Goal: Information Seeking & Learning: Find specific fact

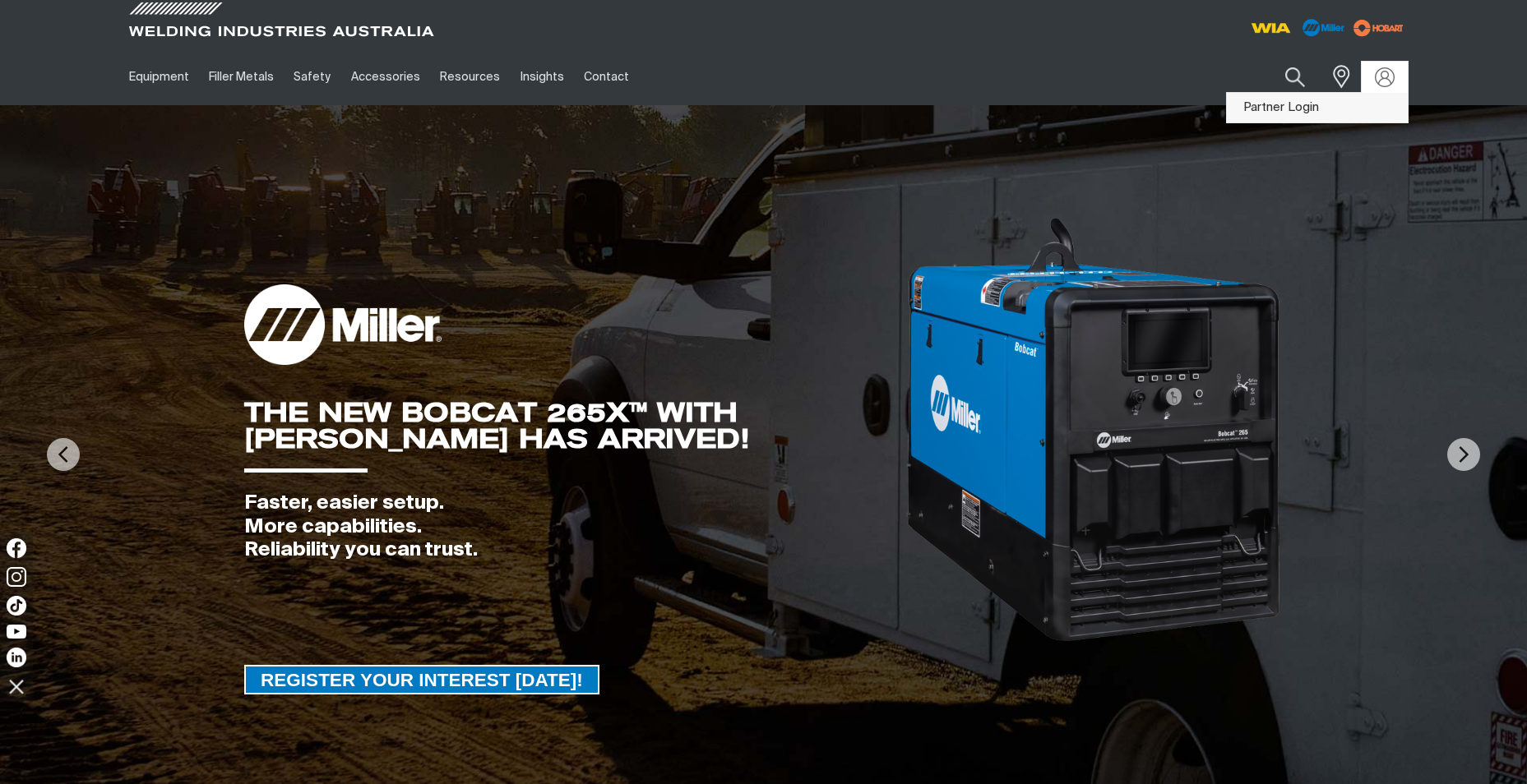
click at [1294, 109] on link "Partner Login" at bounding box center [1317, 109] width 181 height 31
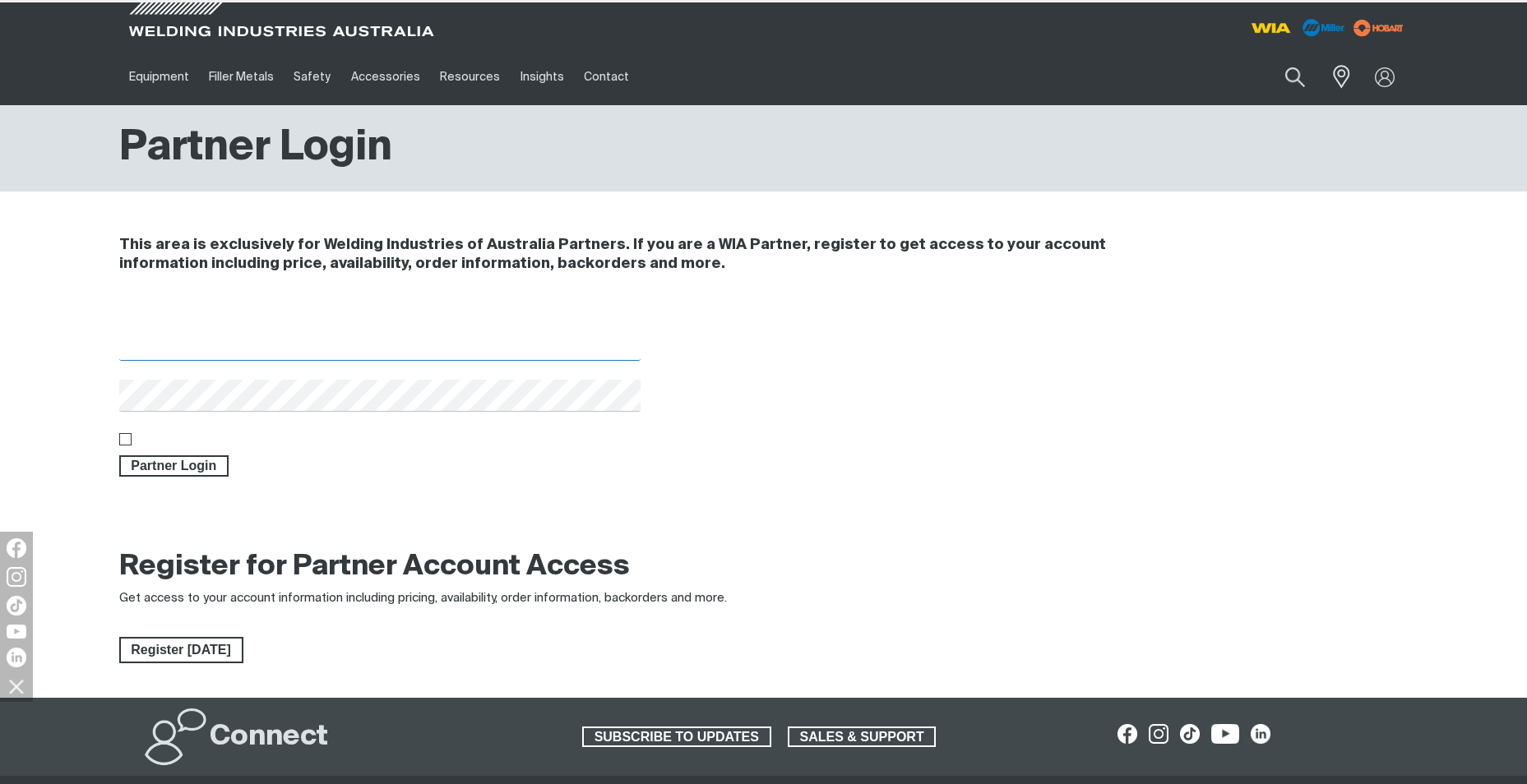
type input "[EMAIL_ADDRESS][DOMAIN_NAME]"
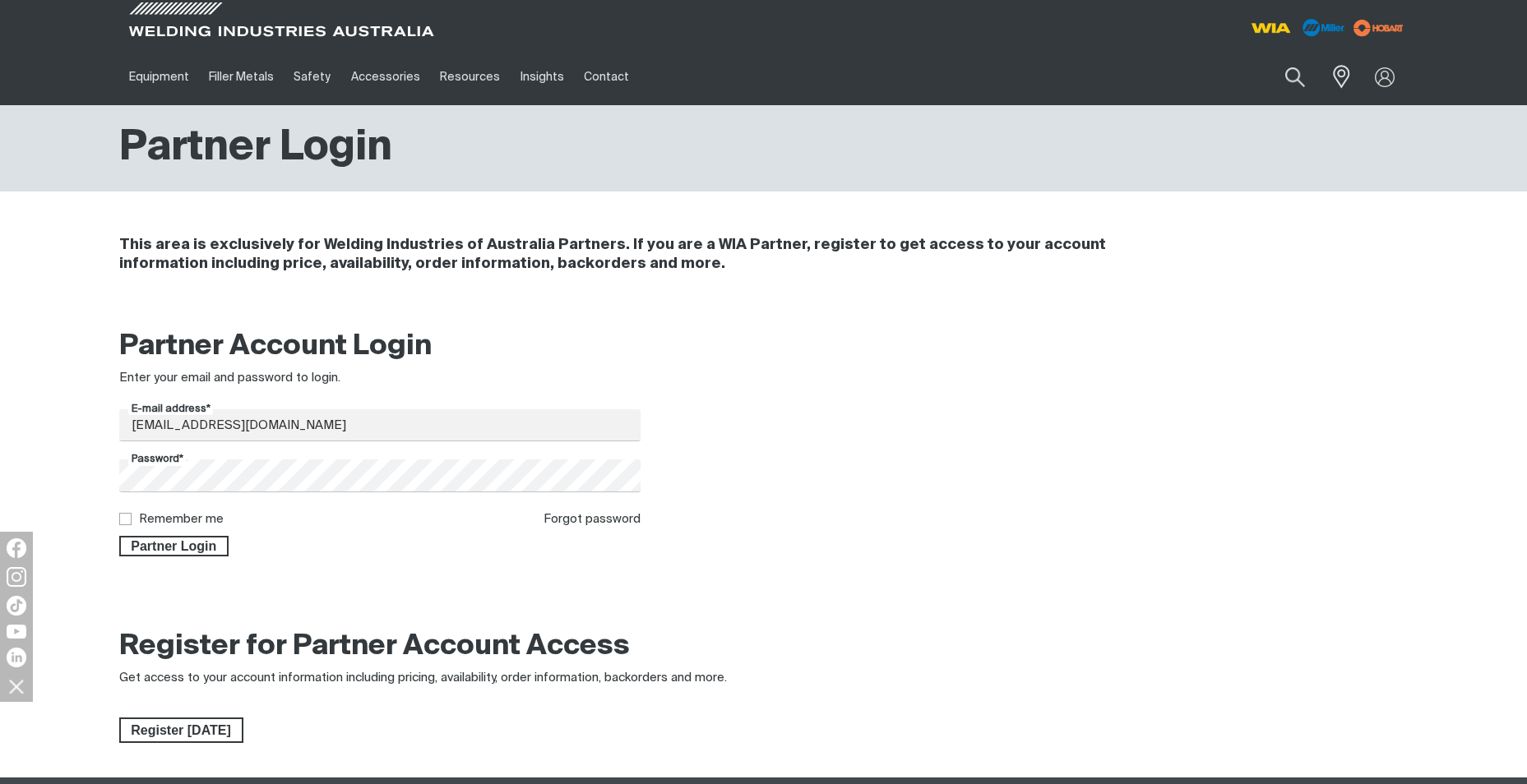
click at [128, 516] on input "Remember me" at bounding box center [124, 518] width 10 height 10
checkbox input "true"
click at [155, 542] on span "Partner Login" at bounding box center [174, 546] width 107 height 21
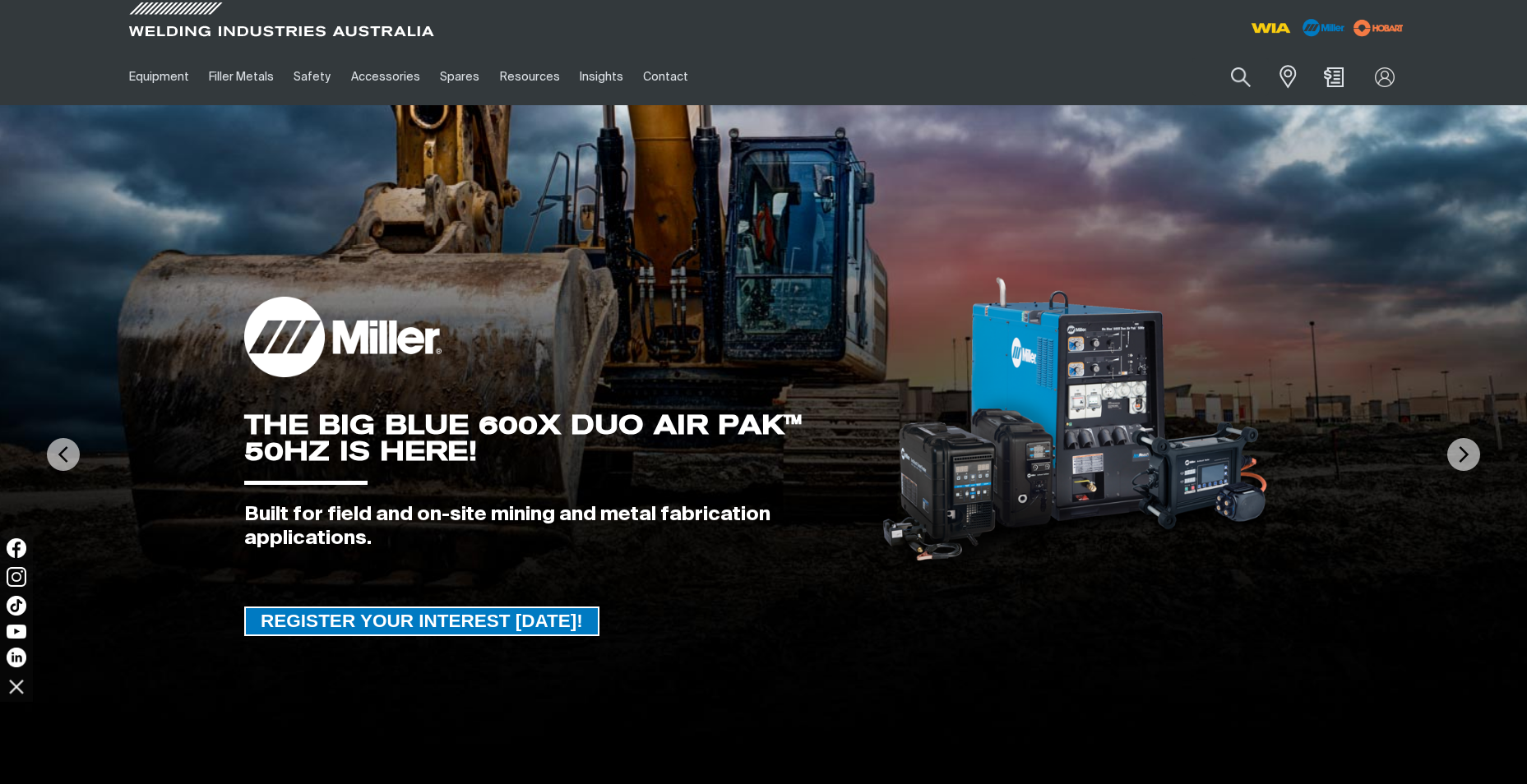
click at [812, 98] on ul "Equipment Stick Welders TIG Welders MIG Welders Multi-Process Welders Engine Dr…" at bounding box center [602, 77] width 967 height 56
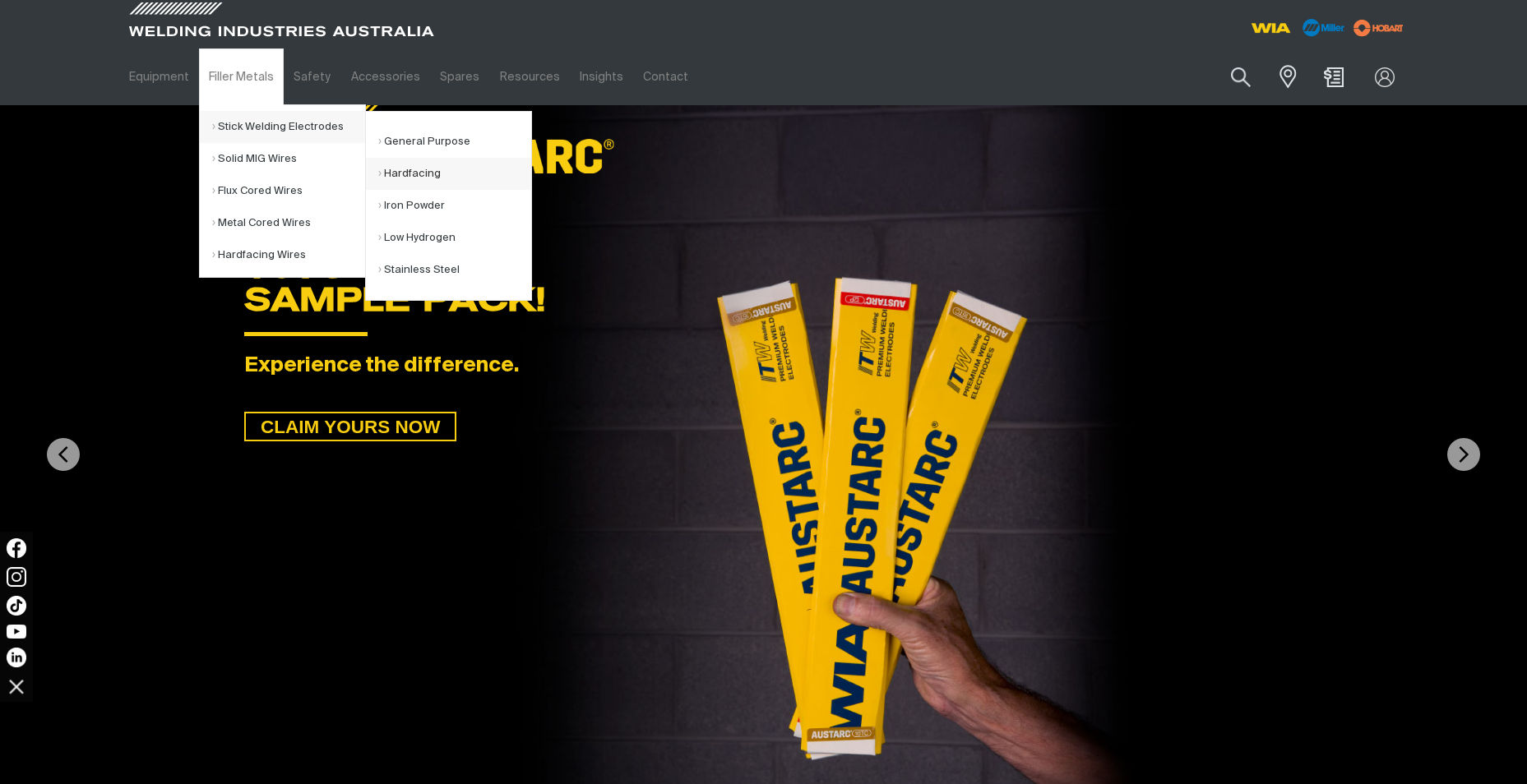
click at [421, 171] on link "Hardfacing" at bounding box center [455, 173] width 153 height 32
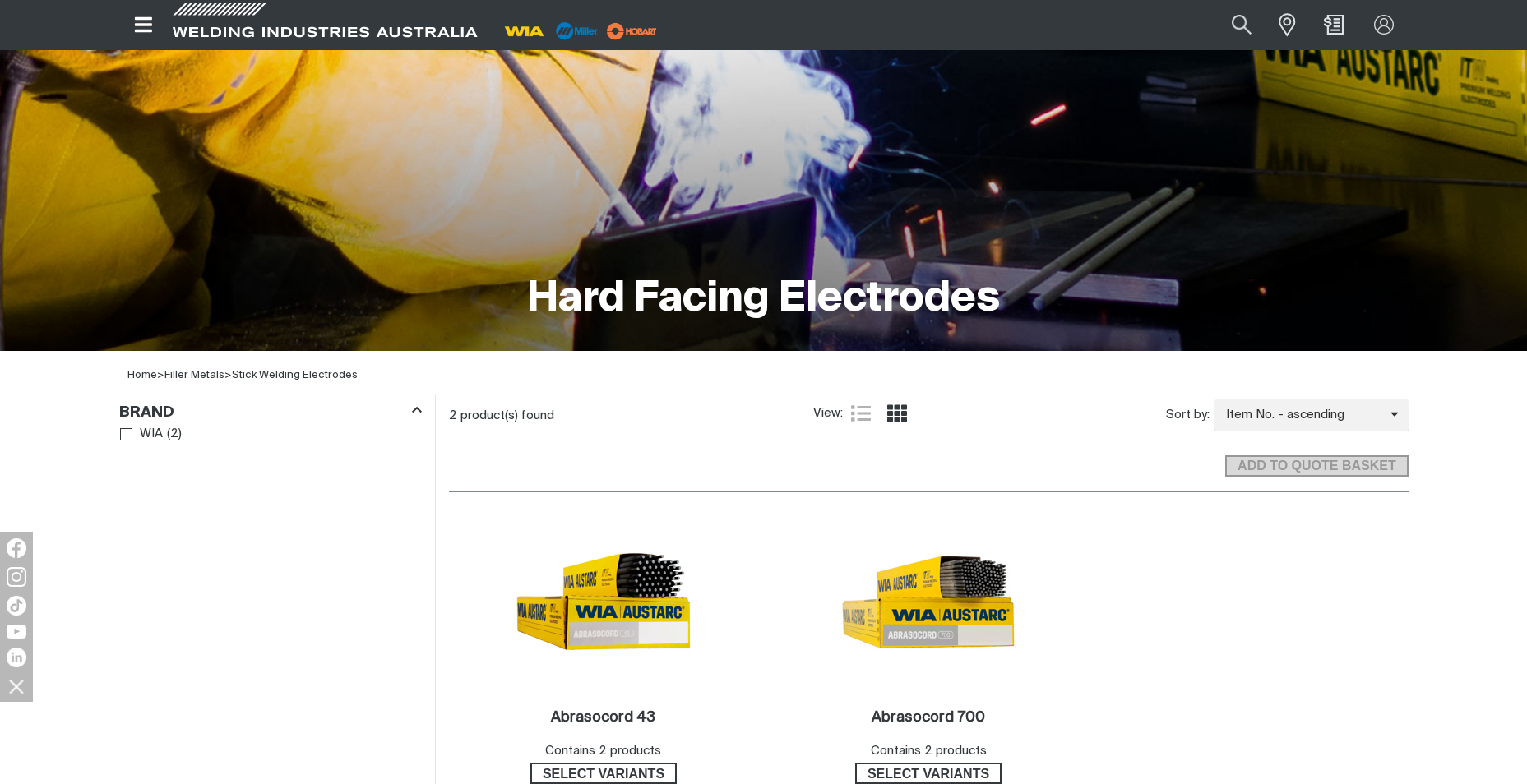
scroll to position [164, 0]
click at [1250, 24] on button "Search products" at bounding box center [1243, 25] width 67 height 45
click at [1153, 26] on input "Search" at bounding box center [1142, 25] width 254 height 35
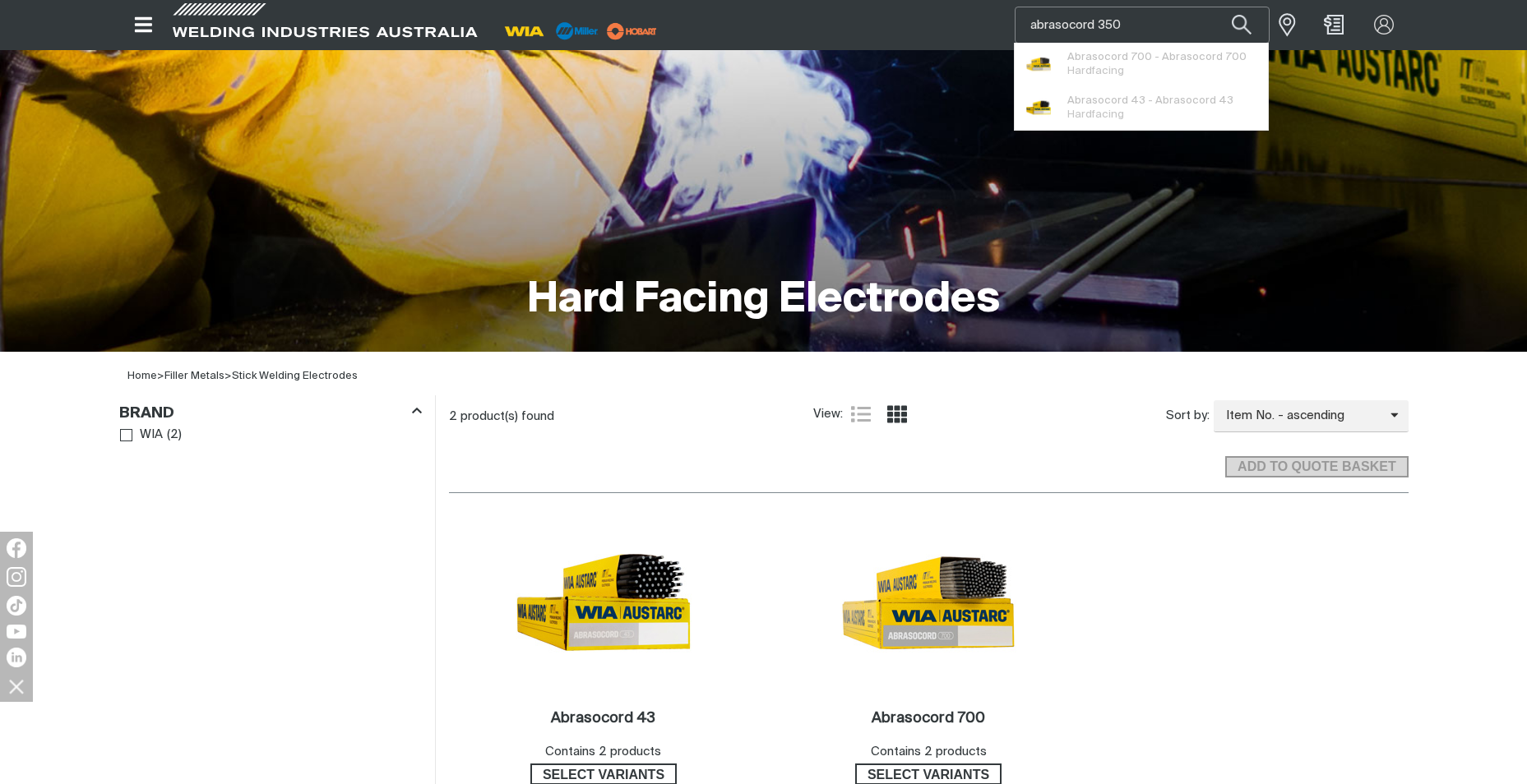
type input "abrasocord 350"
click at [1214, 7] on button "Search products" at bounding box center [1241, 25] width 56 height 37
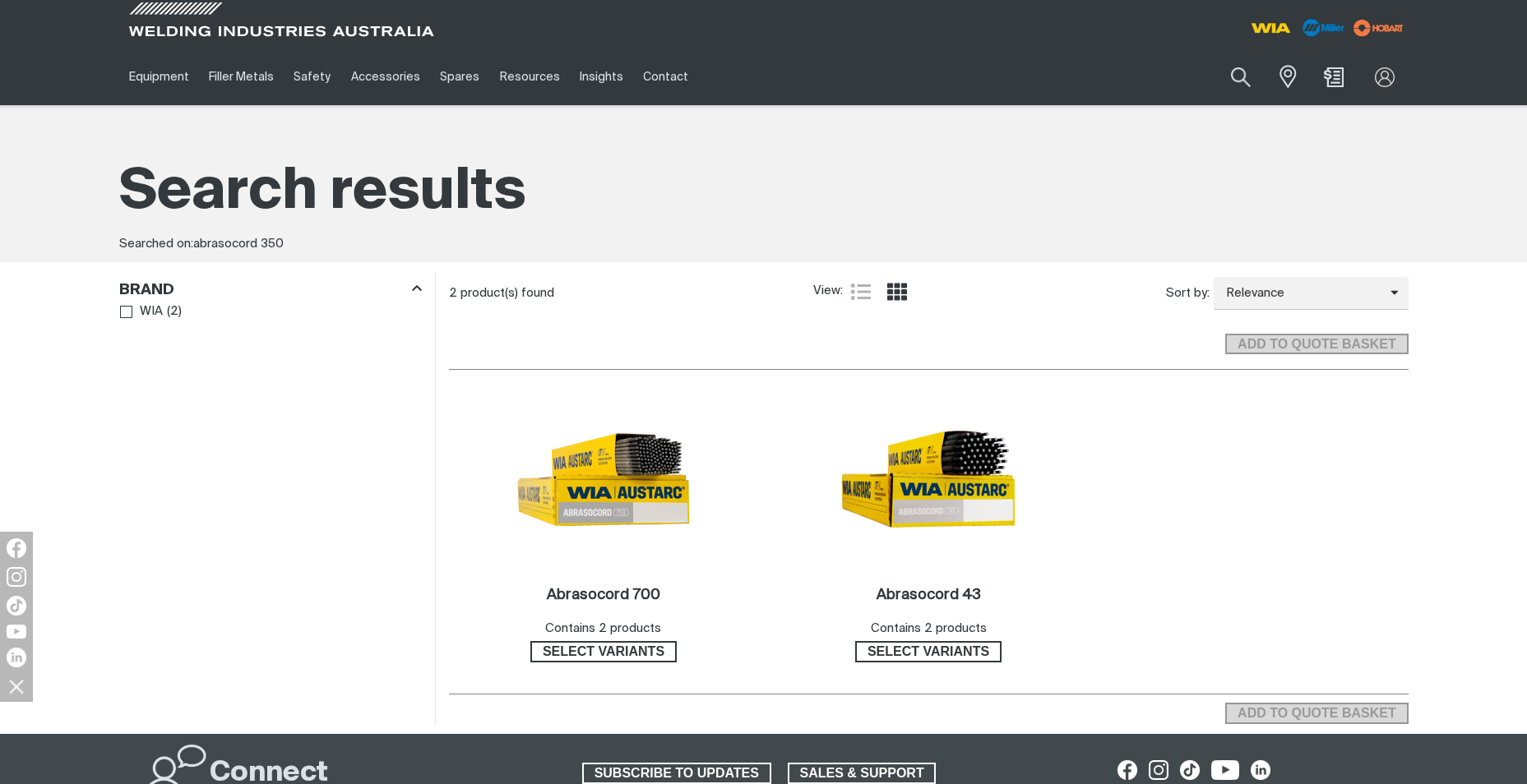
scroll to position [82, 0]
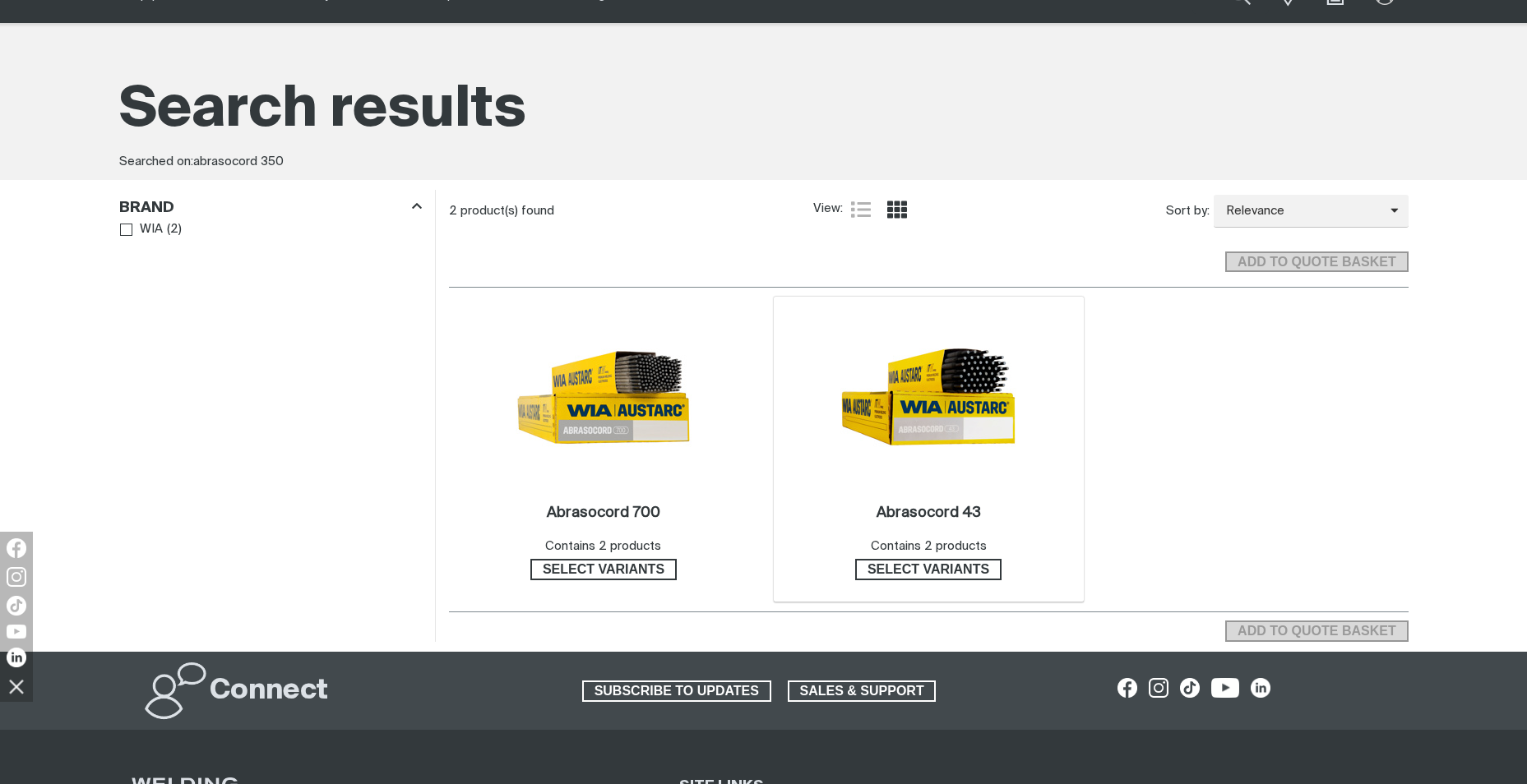
click at [937, 432] on img at bounding box center [928, 396] width 176 height 175
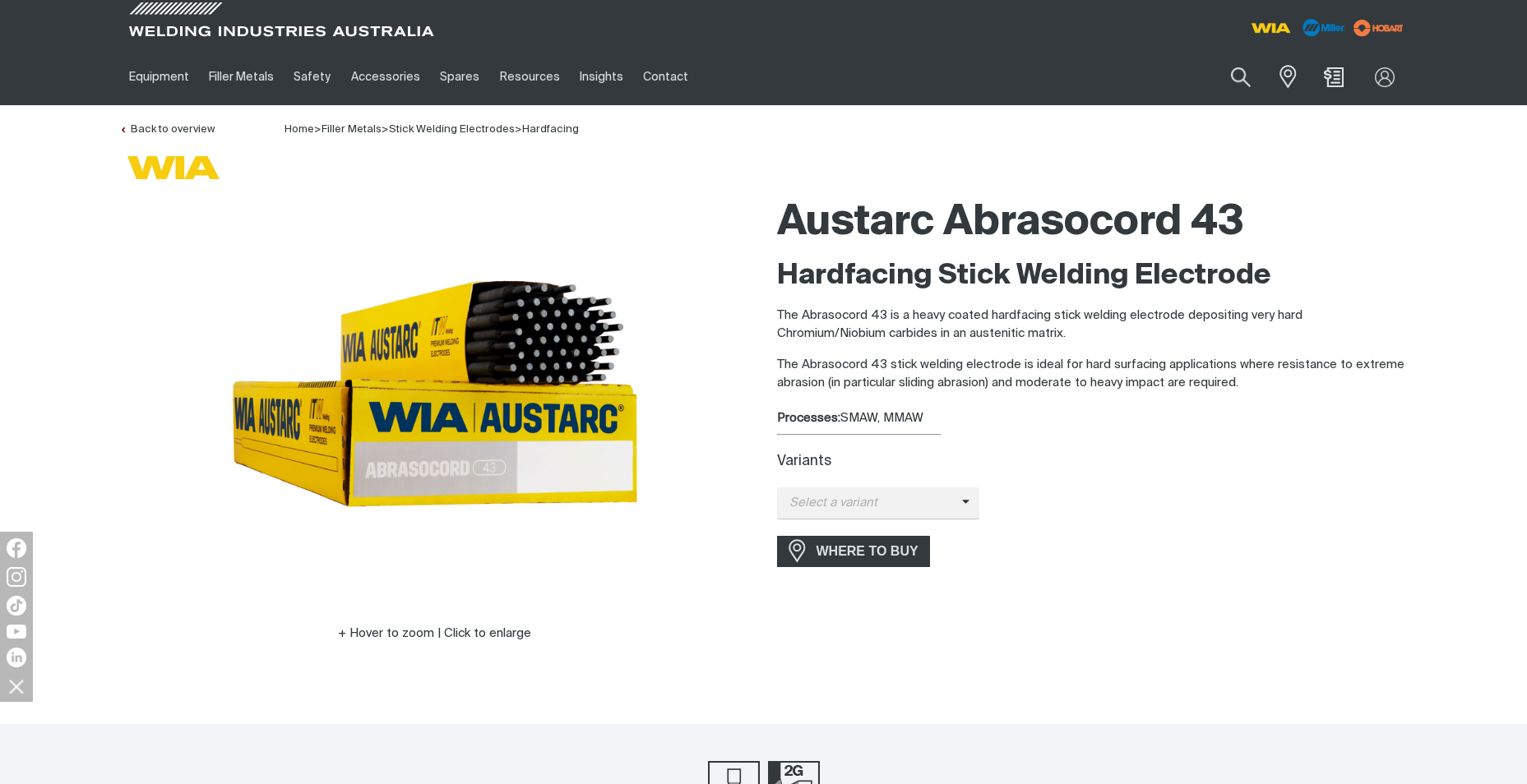
type input "abrasocord 350"
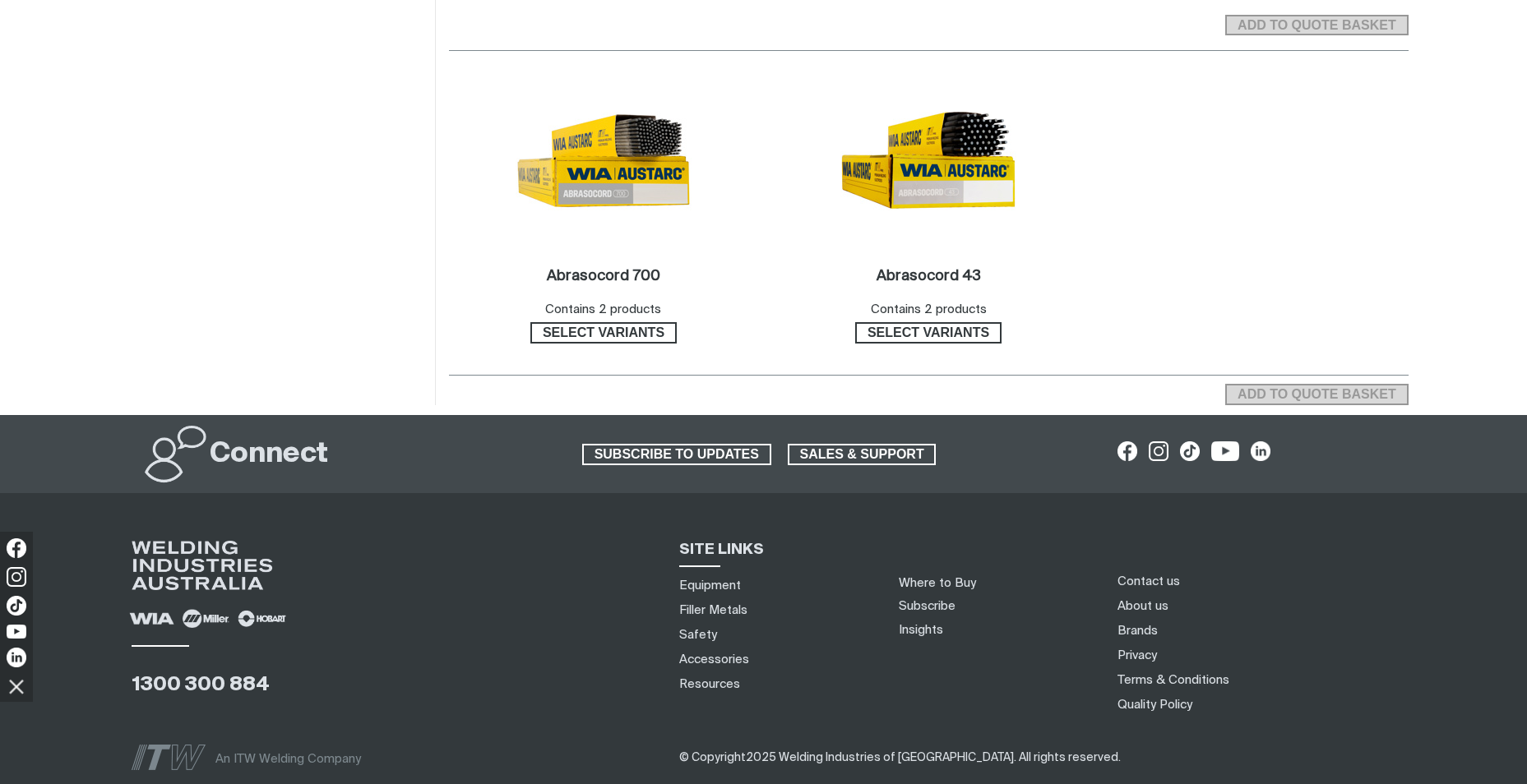
scroll to position [329, 0]
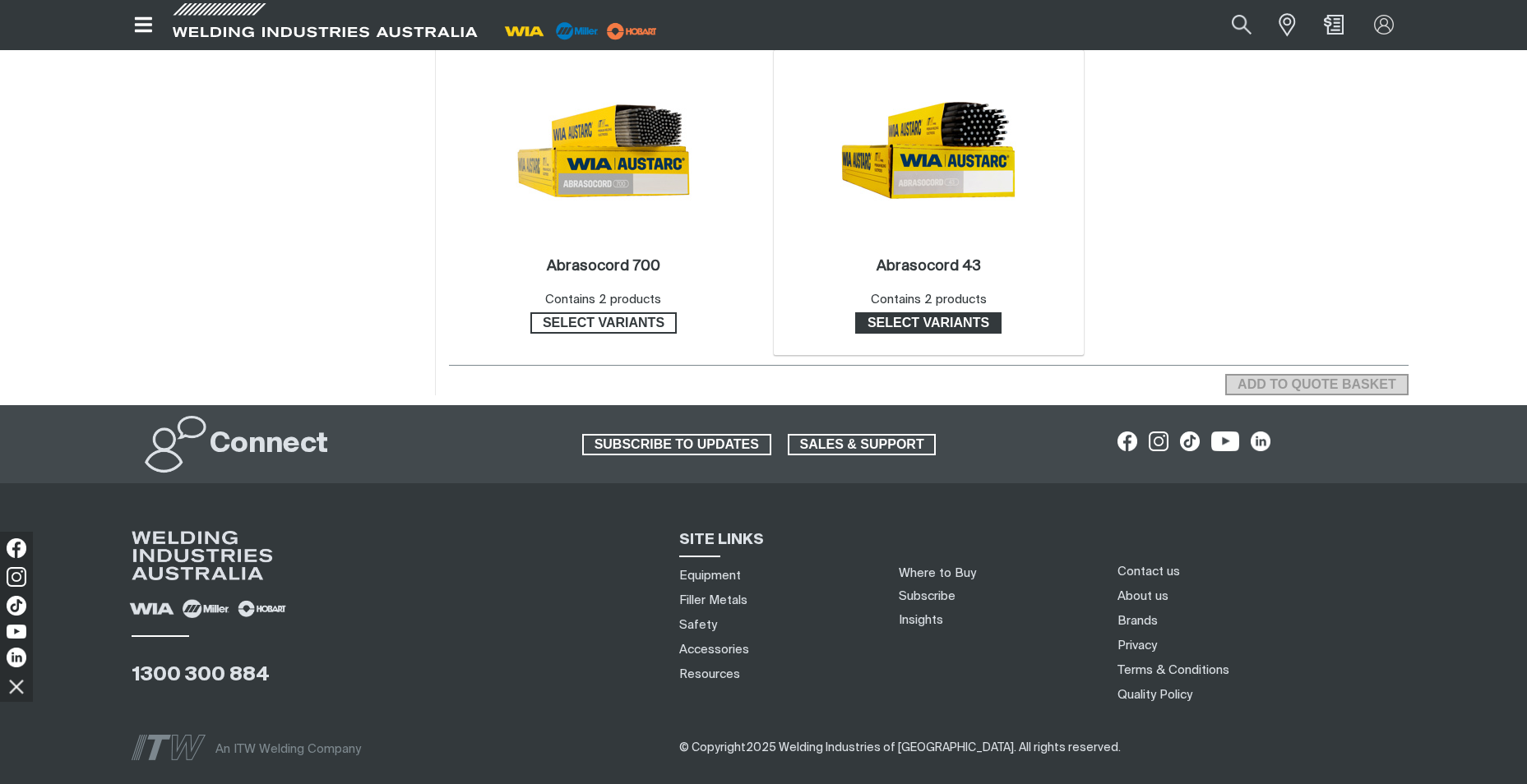
click at [913, 321] on span "Select variants" at bounding box center [928, 323] width 143 height 21
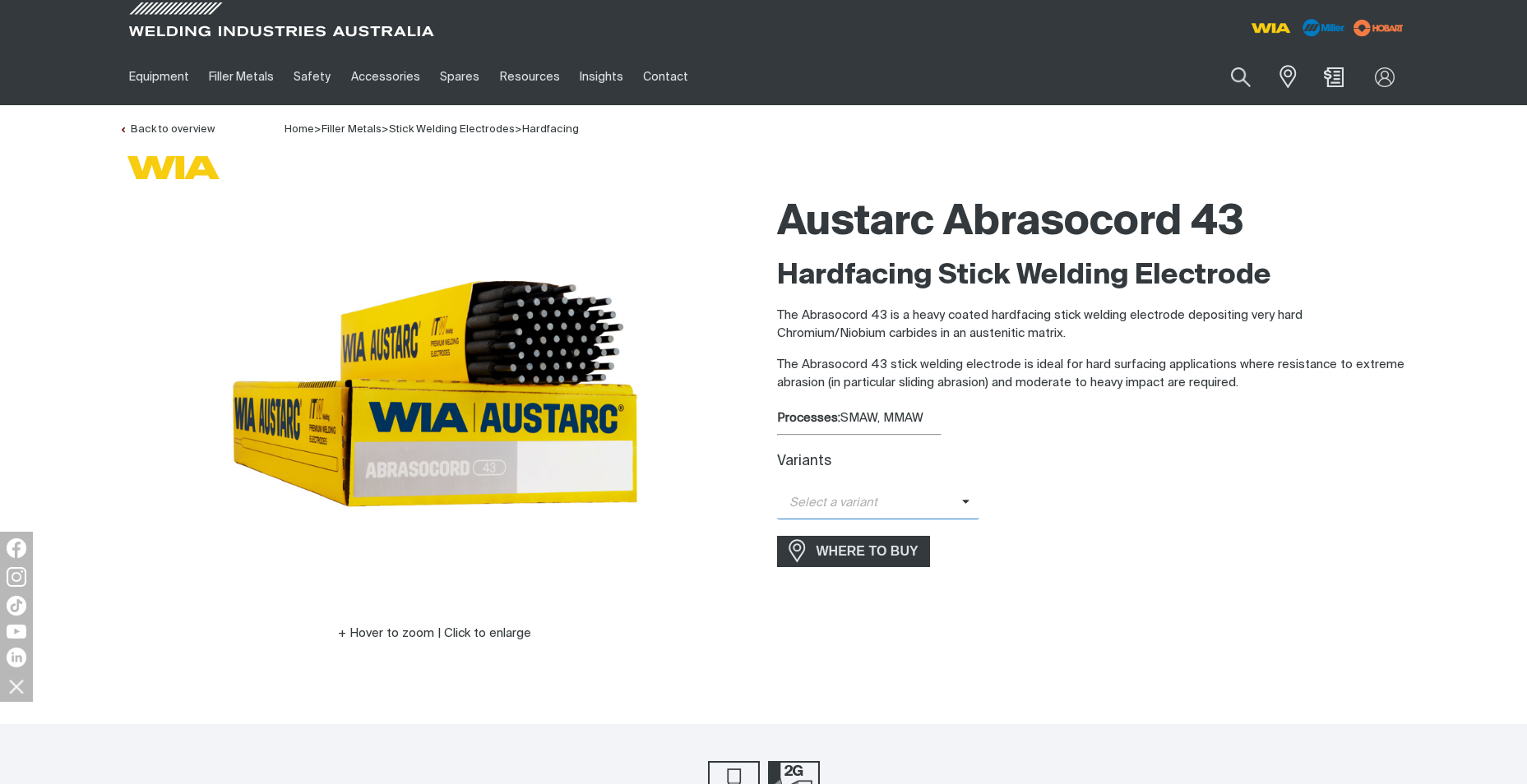
click at [963, 501] on span "Select a variant" at bounding box center [878, 502] width 203 height 32
click at [906, 554] on span "Abrasocord 43 - 4.0mm" at bounding box center [878, 556] width 203 height 25
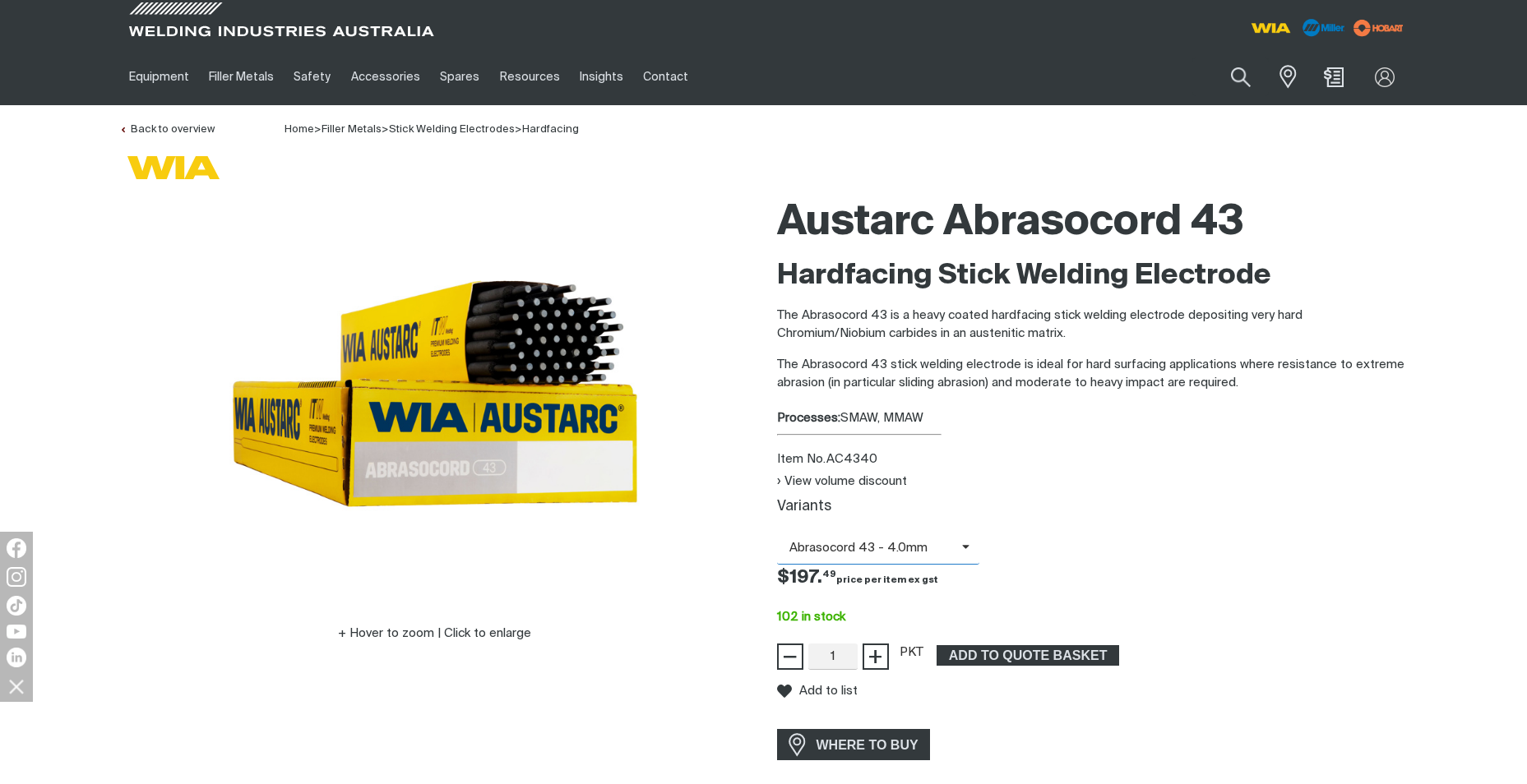
click at [953, 550] on span "Abrasocord 43 - 4.0mm" at bounding box center [869, 549] width 185 height 19
click at [920, 572] on span "Abrasocord 43 - 3.2mm" at bounding box center [878, 577] width 203 height 25
click at [1231, 71] on button "Search products" at bounding box center [1242, 77] width 67 height 47
paste input "HF35032"
type input "HF35032"
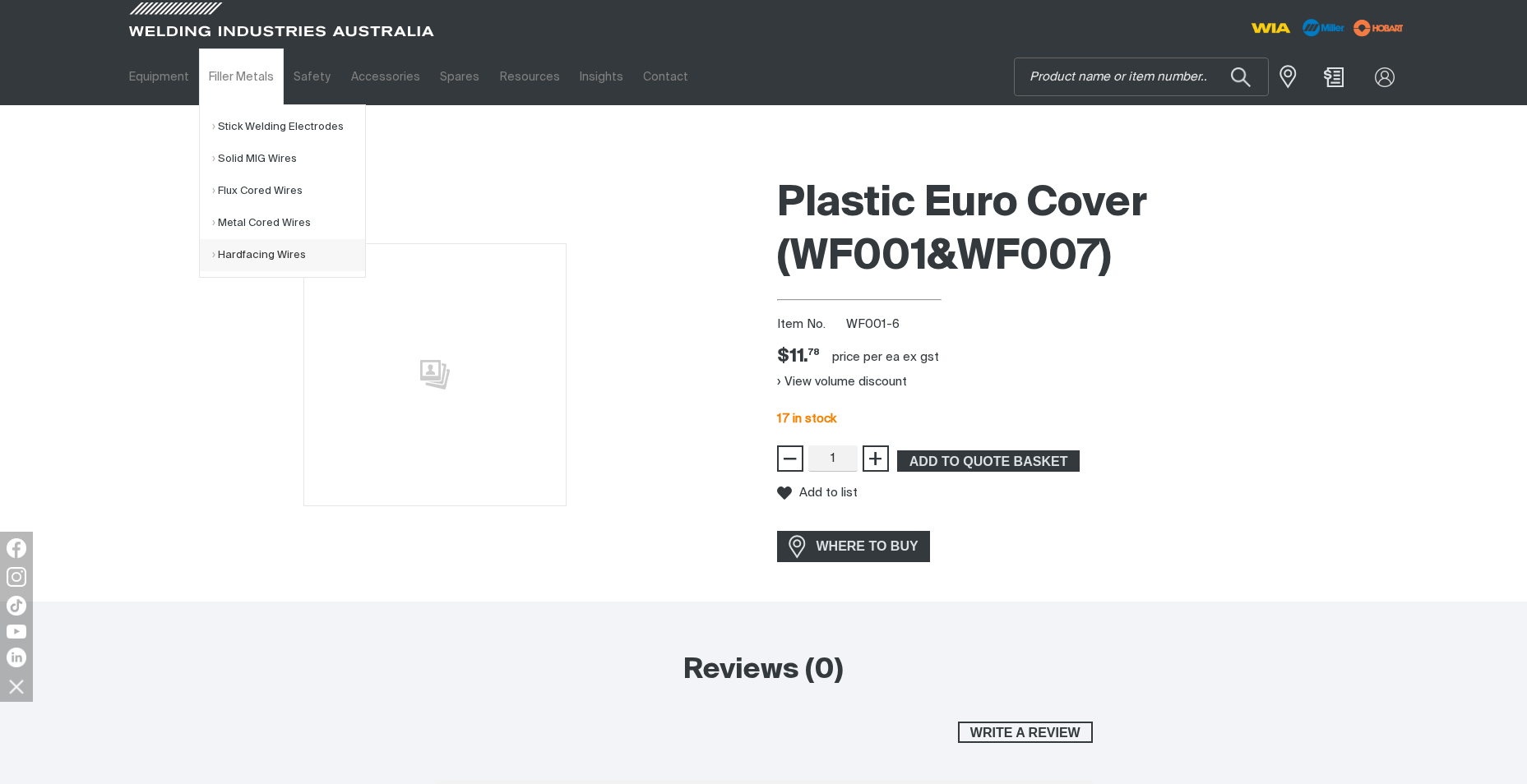
click at [253, 255] on link "Hardfacing Wires" at bounding box center [289, 254] width 153 height 32
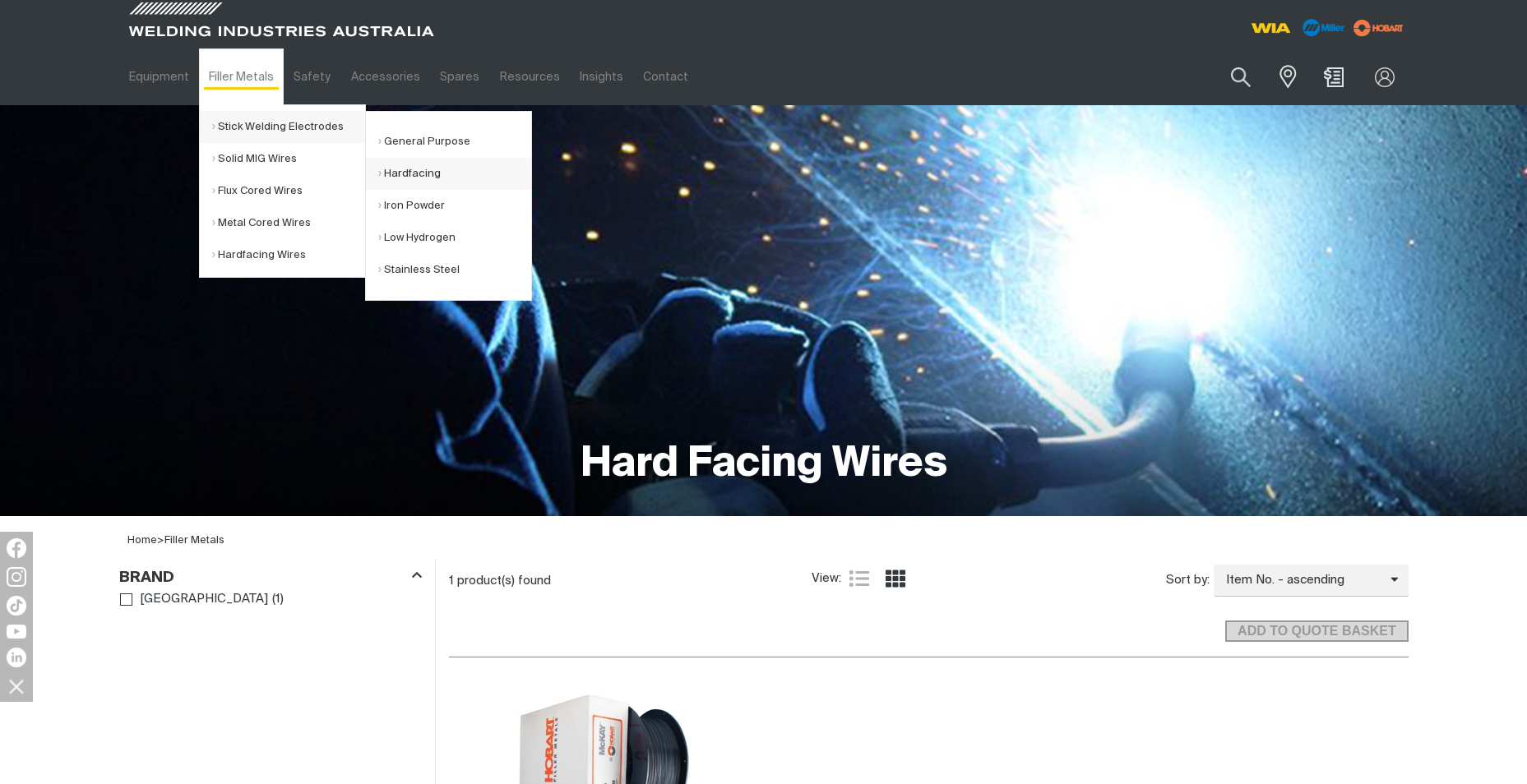
click at [397, 171] on link "Hardfacing" at bounding box center [455, 173] width 153 height 32
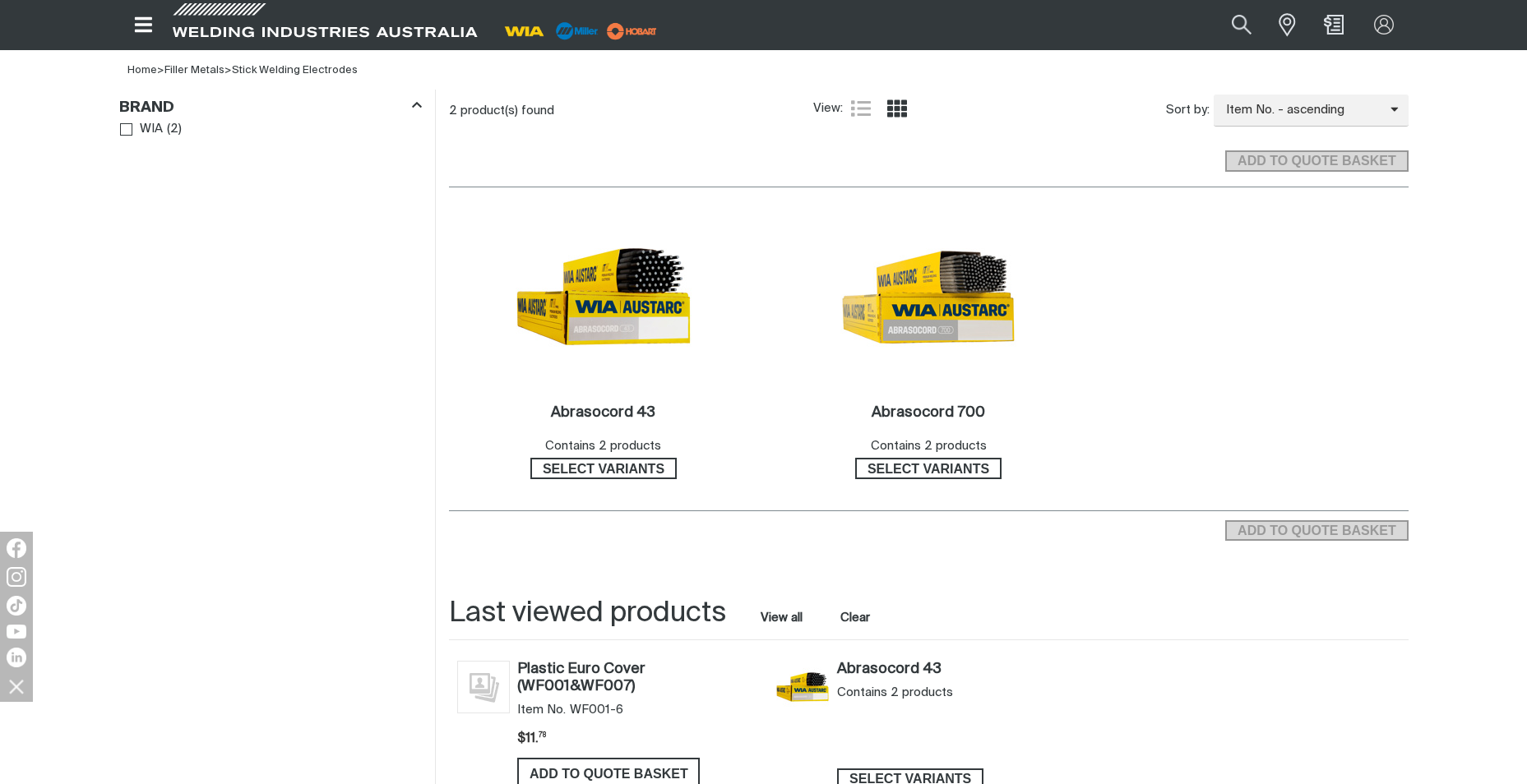
scroll to position [493, 0]
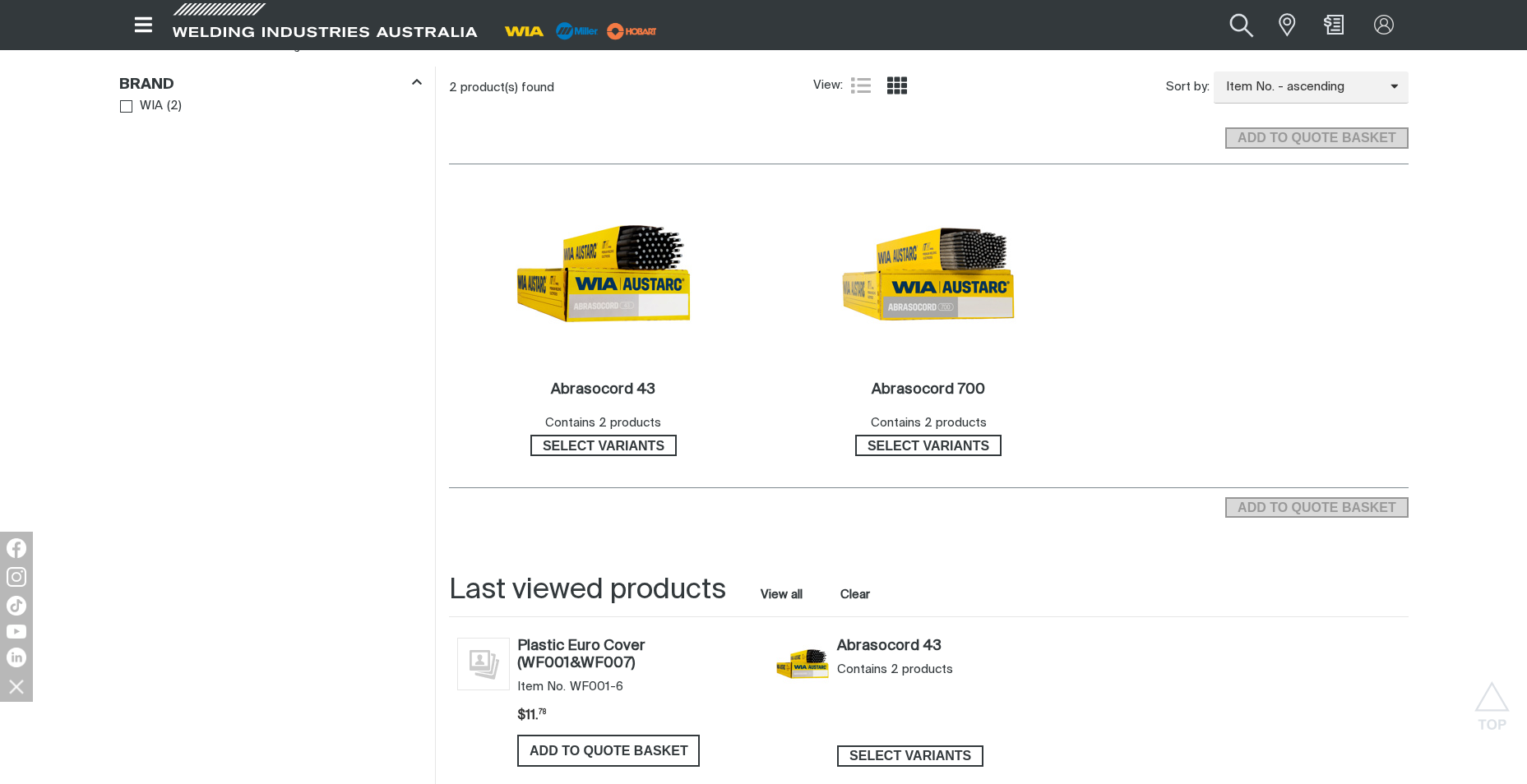
click at [1229, 16] on button "Search products" at bounding box center [1243, 25] width 67 height 45
paste input "HF35032"
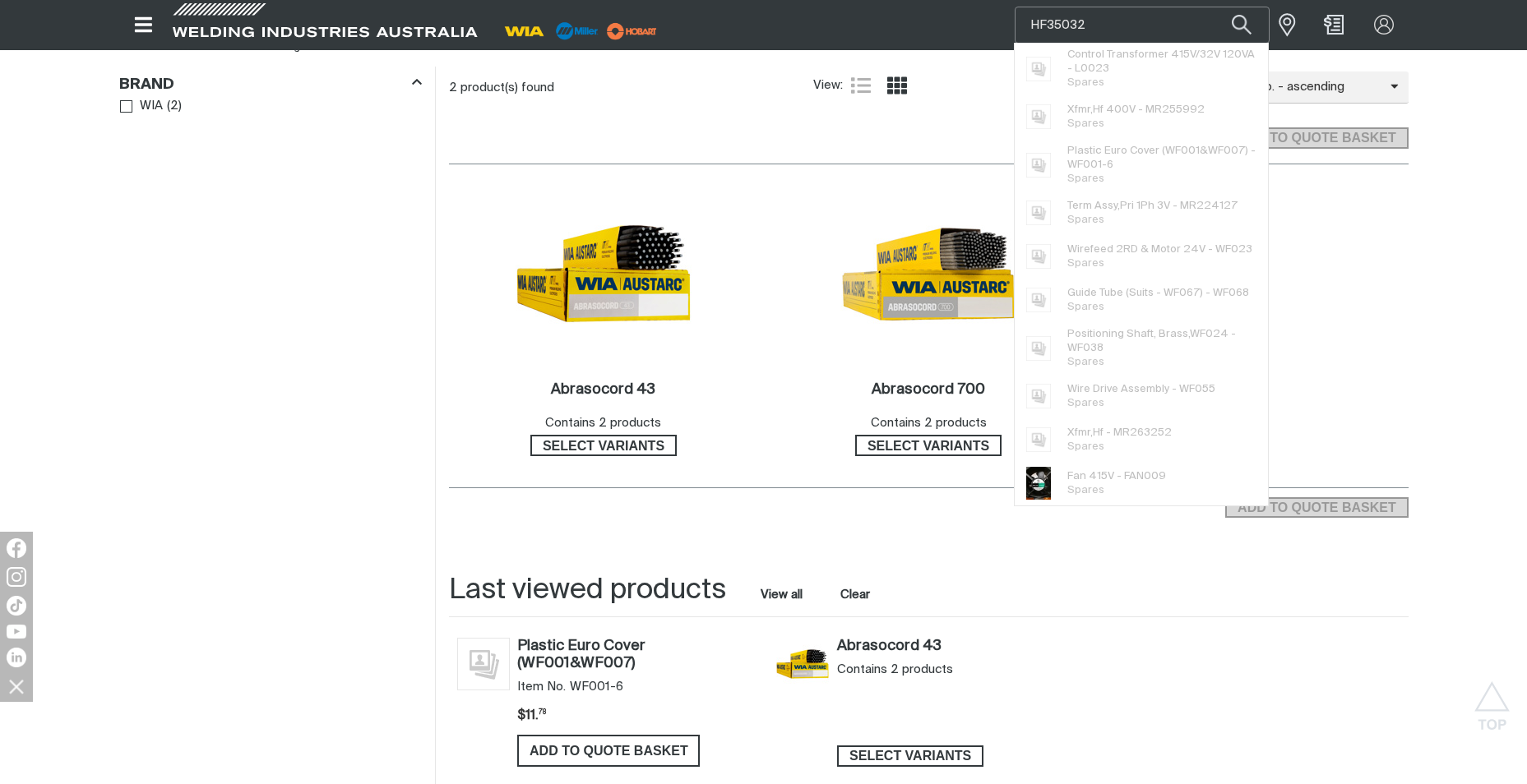
type input "HF35032"
click at [190, 300] on div "Filters: Brand WIA ( 2 )" at bounding box center [271, 454] width 329 height 775
